Goal: Check status: Check status

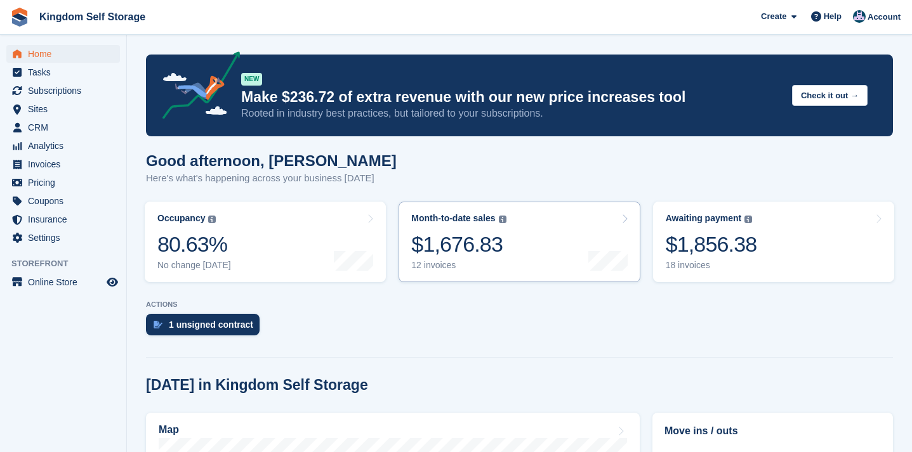
click at [462, 243] on div "$1,676.83" at bounding box center [458, 245] width 95 height 26
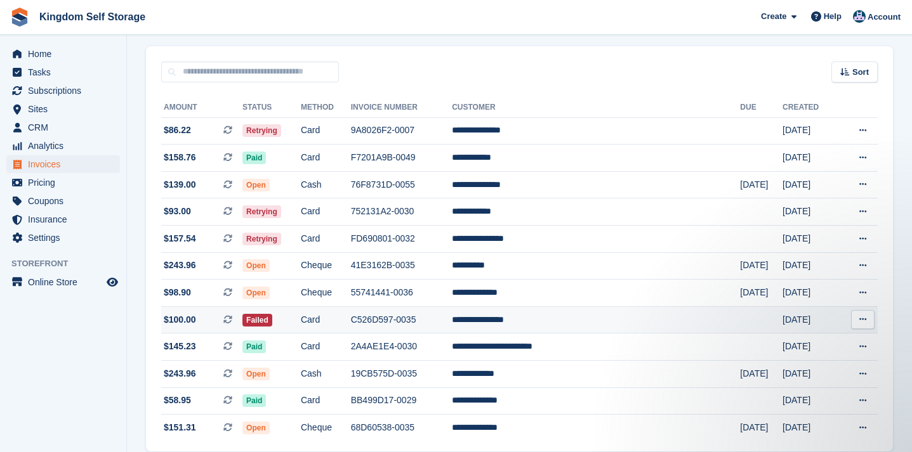
scroll to position [100, 0]
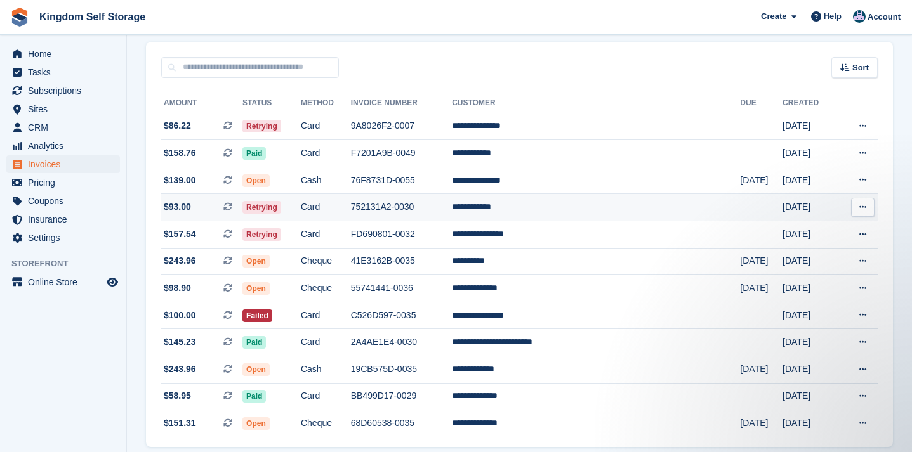
click at [452, 202] on td "752131A2-0030" at bounding box center [401, 207] width 101 height 27
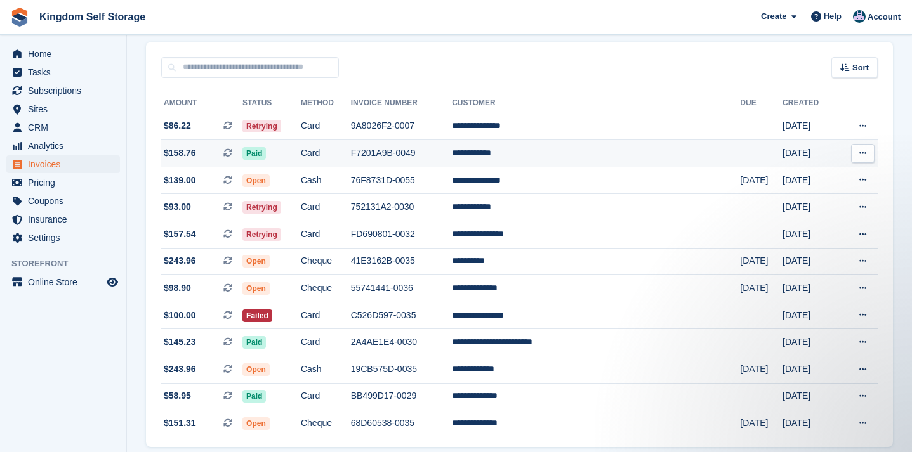
click at [545, 153] on td "**********" at bounding box center [596, 153] width 288 height 27
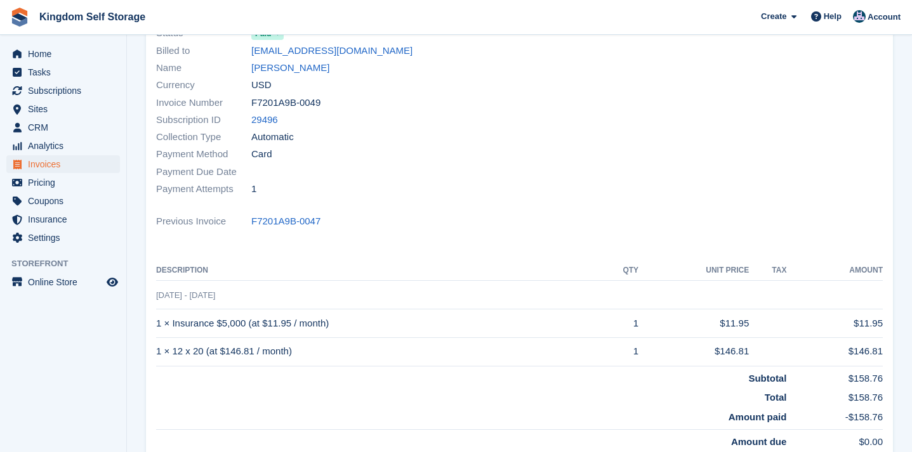
scroll to position [110, 0]
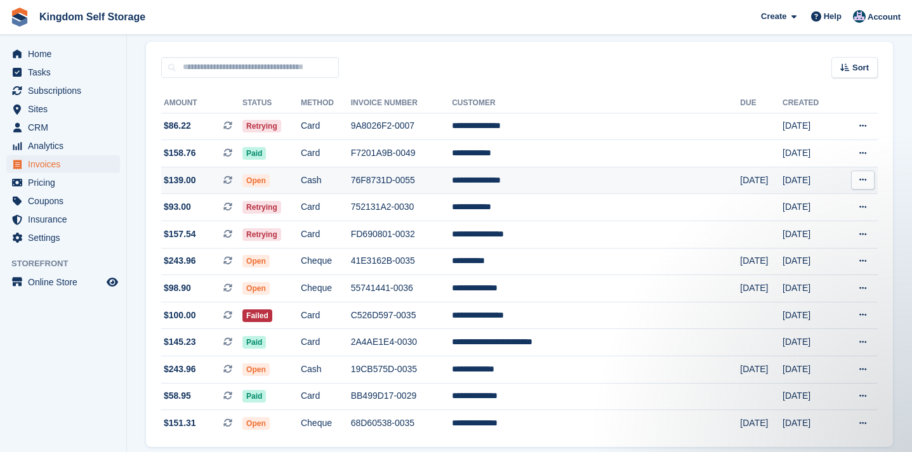
click at [351, 182] on td "Cash" at bounding box center [326, 180] width 50 height 27
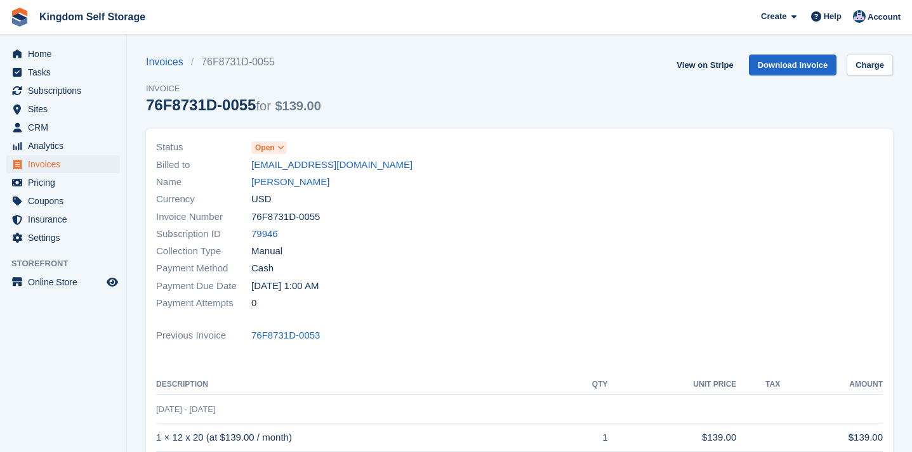
click at [284, 149] on icon at bounding box center [280, 148] width 7 height 8
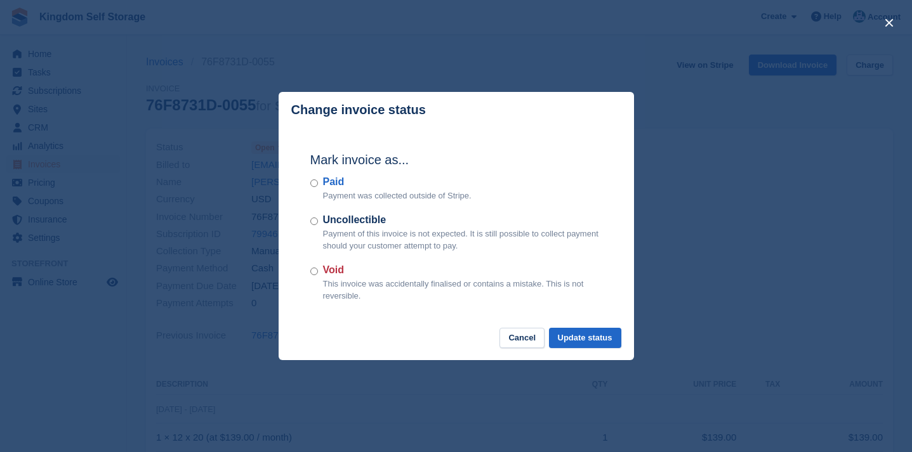
click at [325, 188] on label "Paid" at bounding box center [397, 182] width 149 height 15
click at [581, 341] on button "Update status" at bounding box center [585, 338] width 72 height 21
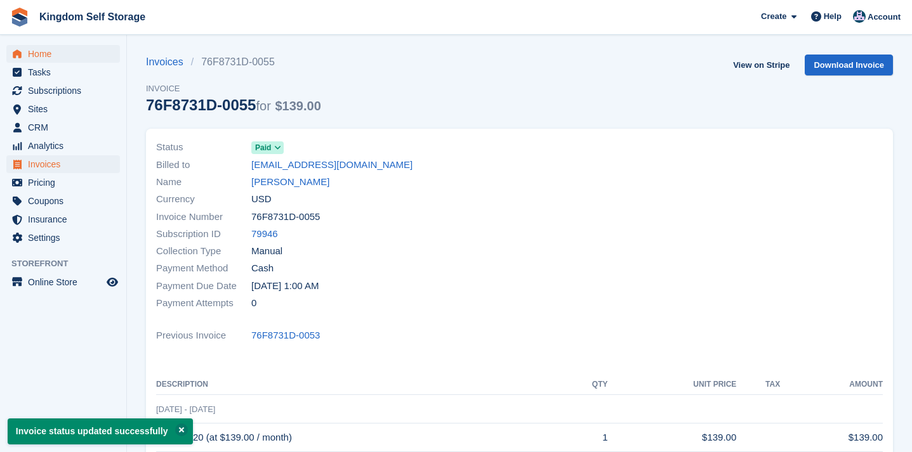
click at [43, 55] on span "Home" at bounding box center [66, 54] width 76 height 18
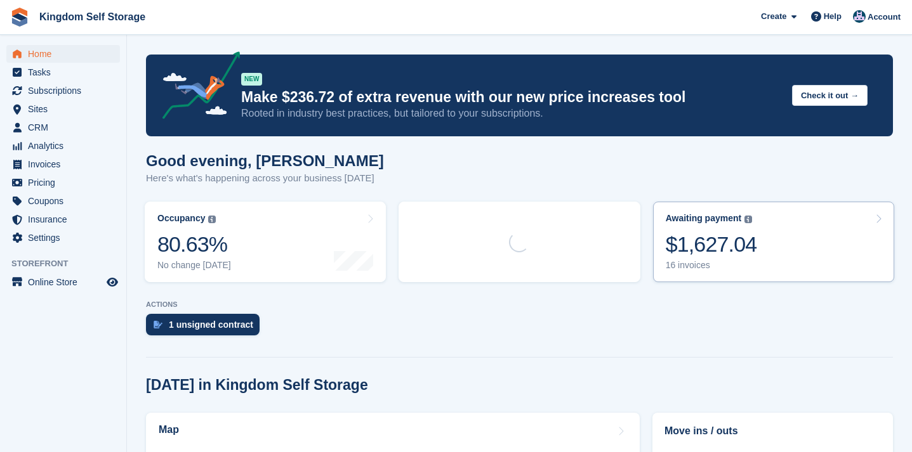
click at [741, 236] on div "$1,627.04" at bounding box center [711, 245] width 91 height 26
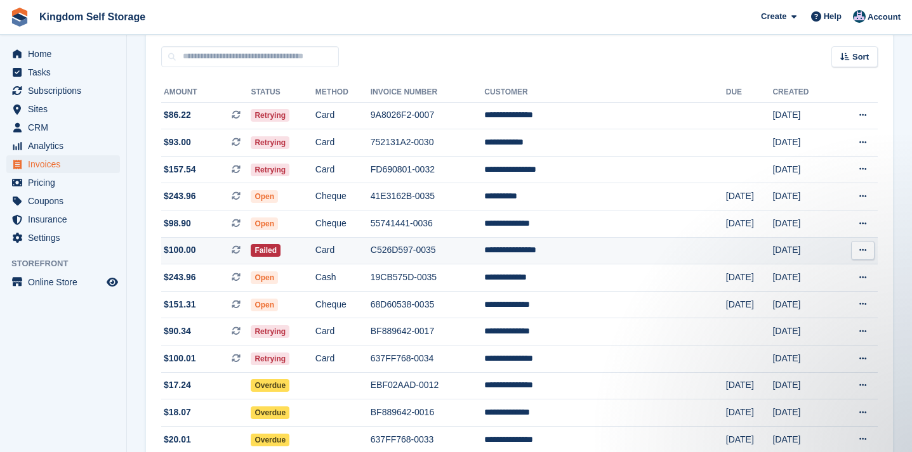
scroll to position [110, 0]
click at [69, 94] on span "Subscriptions" at bounding box center [66, 91] width 76 height 18
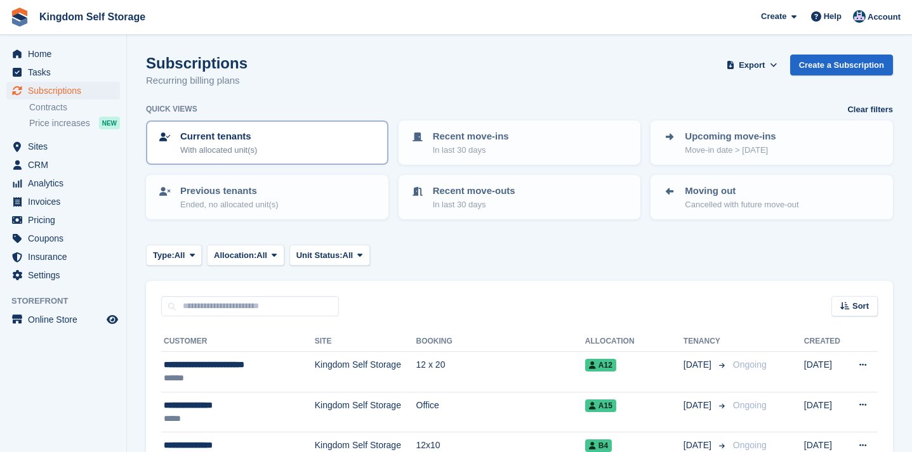
click at [245, 145] on p "With allocated unit(s)" at bounding box center [218, 150] width 77 height 13
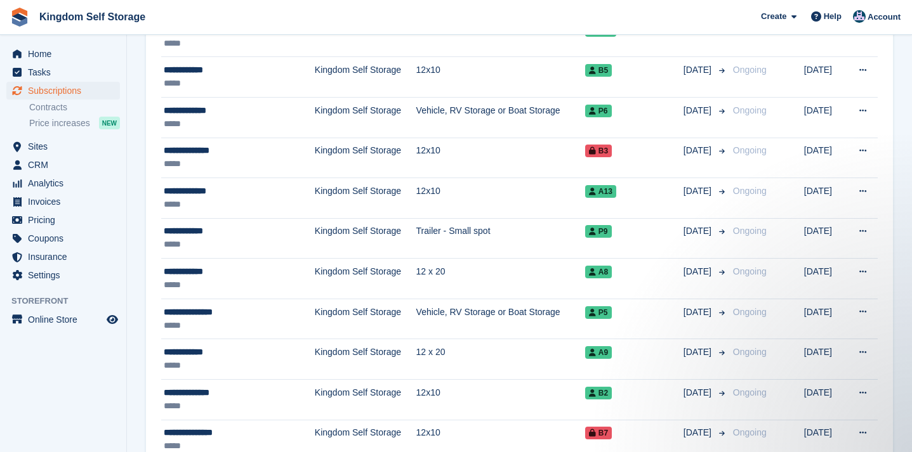
scroll to position [781, 0]
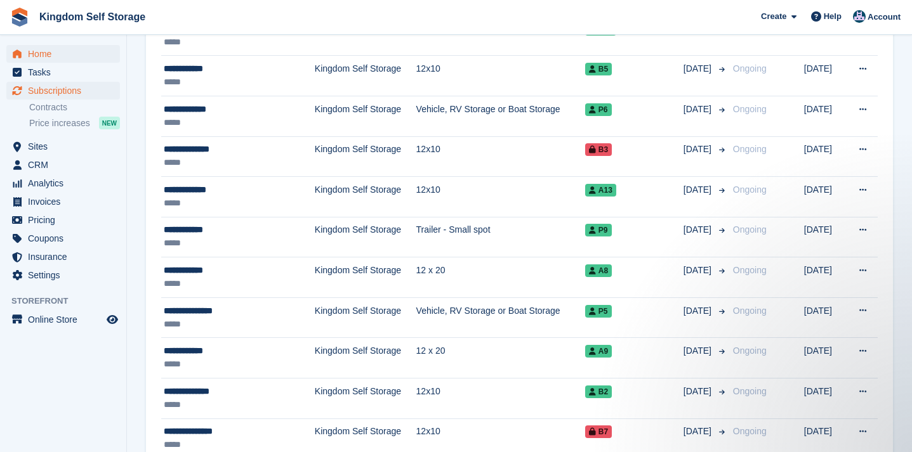
click at [37, 57] on span "Home" at bounding box center [66, 54] width 76 height 18
